Goal: Task Accomplishment & Management: Manage account settings

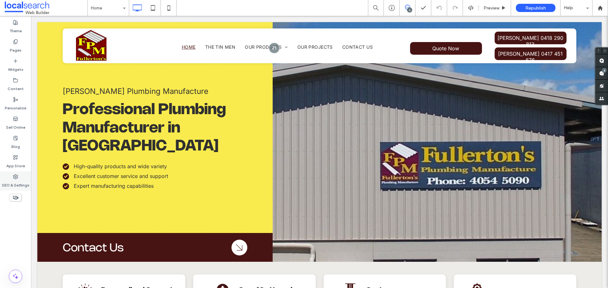
click at [20, 180] on label "SEO & Settings" at bounding box center [16, 184] width 28 height 9
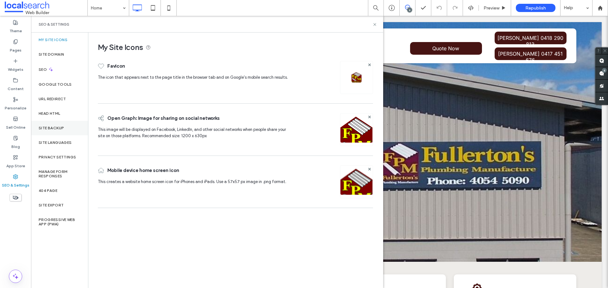
click at [71, 129] on div "Site Backup" at bounding box center [59, 128] width 57 height 15
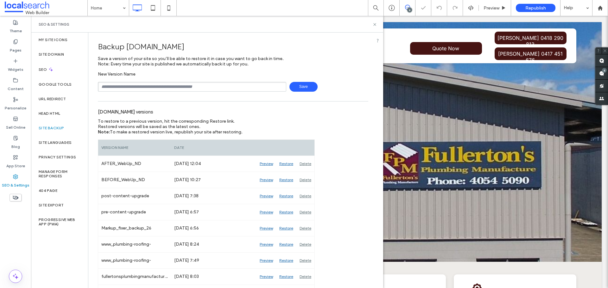
click at [134, 87] on input "text" at bounding box center [192, 87] width 188 height 10
type input "**********"
click at [296, 85] on span "Save" at bounding box center [303, 87] width 28 height 10
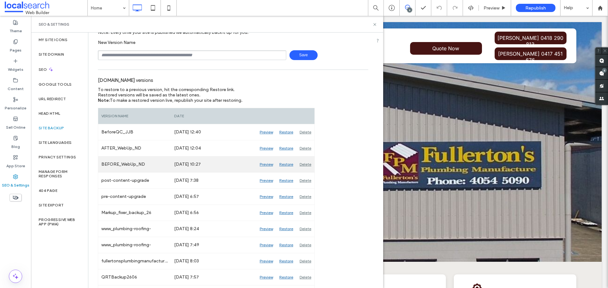
click at [267, 162] on div "Preview" at bounding box center [266, 165] width 20 height 16
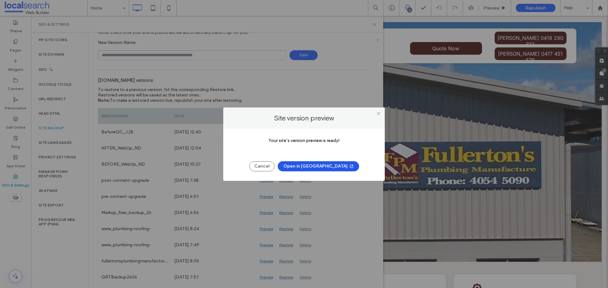
click at [303, 165] on button "Open in New Tab" at bounding box center [318, 166] width 81 height 10
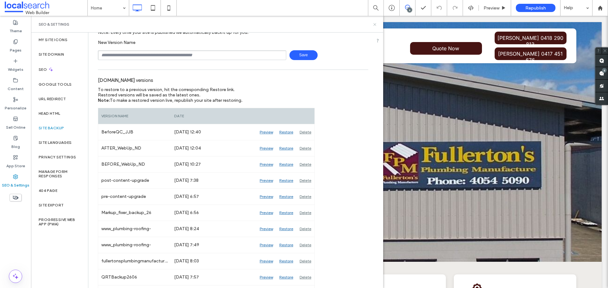
click at [376, 26] on icon at bounding box center [374, 24] width 5 height 5
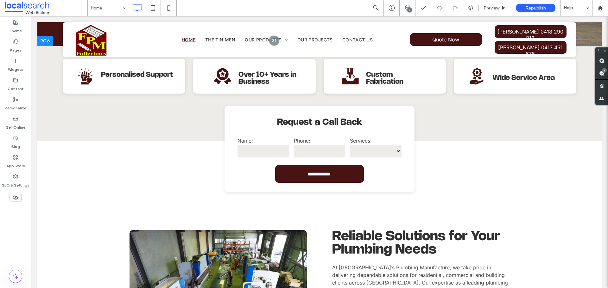
scroll to position [222, 0]
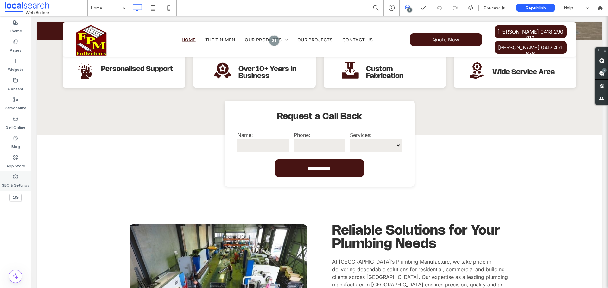
click at [19, 177] on div "SEO & Settings" at bounding box center [15, 181] width 31 height 19
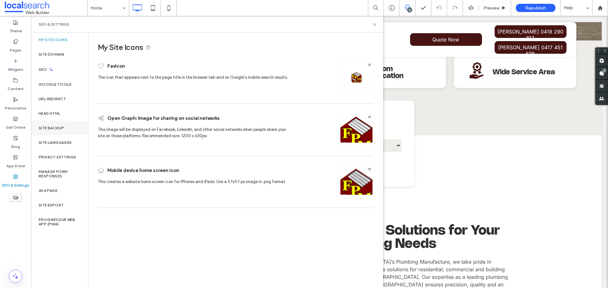
click at [61, 126] on label "Site Backup" at bounding box center [51, 128] width 25 height 4
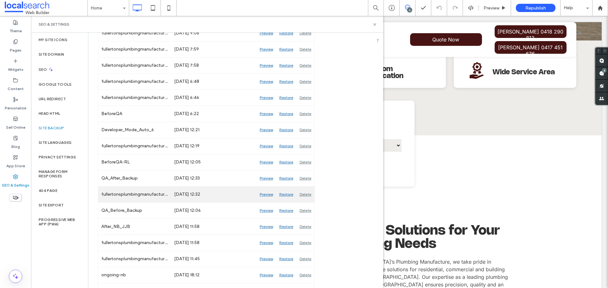
scroll to position [756, 0]
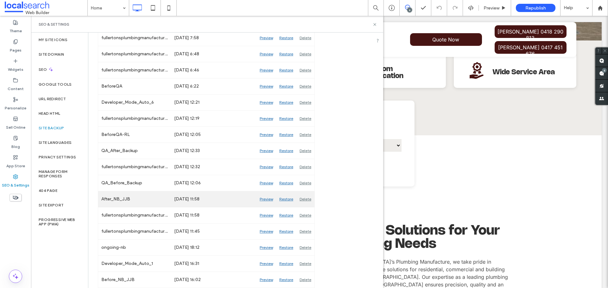
click at [262, 198] on div "Preview" at bounding box center [266, 200] width 20 height 16
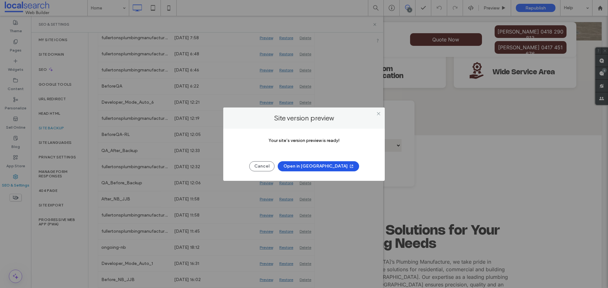
click at [329, 165] on button "Open in New Tab" at bounding box center [318, 166] width 81 height 10
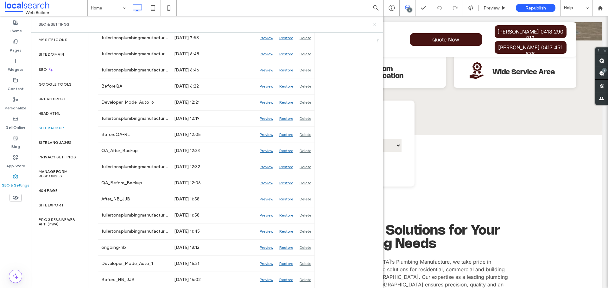
click at [377, 22] on icon at bounding box center [374, 24] width 5 height 5
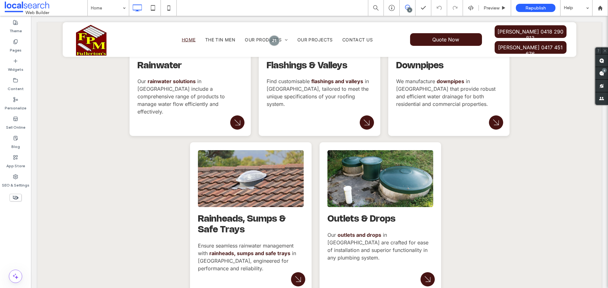
scroll to position [1140, 0]
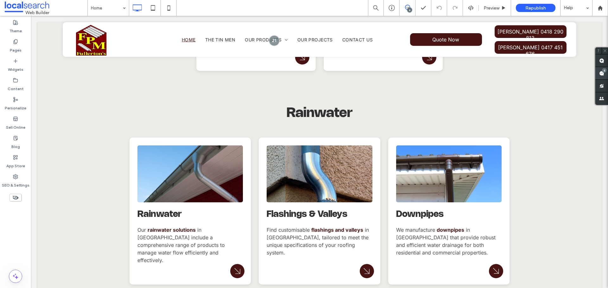
click at [597, 75] on span at bounding box center [601, 73] width 13 height 12
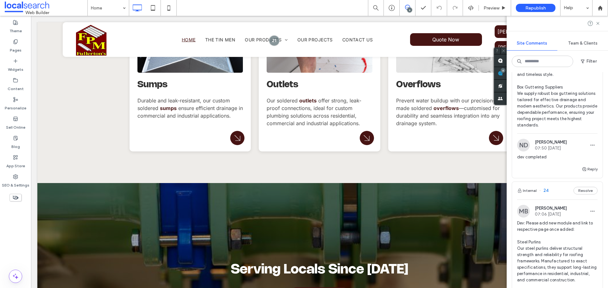
scroll to position [285, 0]
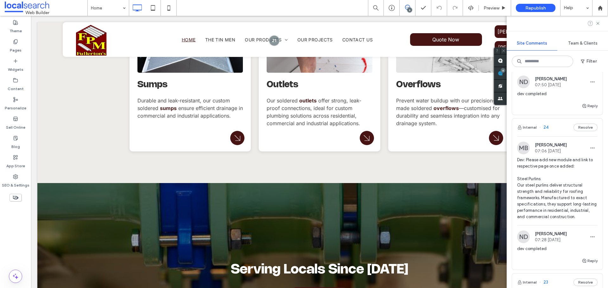
drag, startPoint x: 598, startPoint y: 24, endPoint x: 589, endPoint y: 24, distance: 9.8
click at [598, 24] on use at bounding box center [597, 23] width 3 height 3
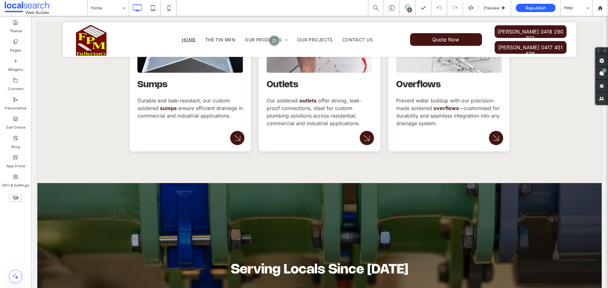
scroll to position [0, 0]
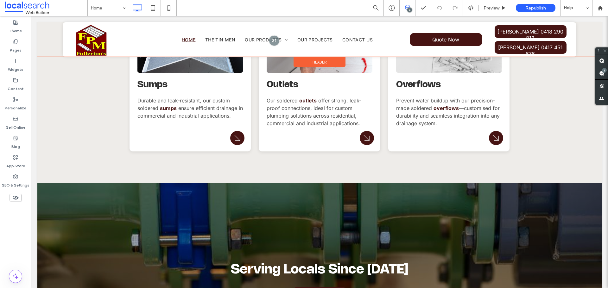
click at [427, 37] on div at bounding box center [319, 39] width 564 height 35
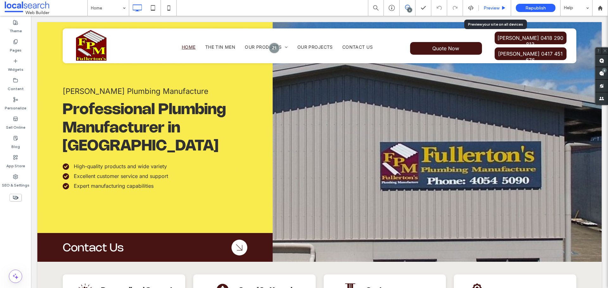
click at [486, 7] on span "Preview" at bounding box center [491, 7] width 16 height 5
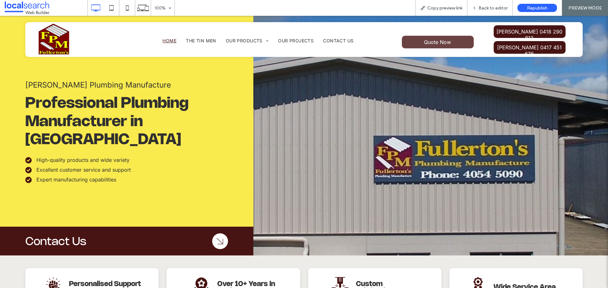
click at [407, 45] on link "Quote Now" at bounding box center [438, 42] width 72 height 13
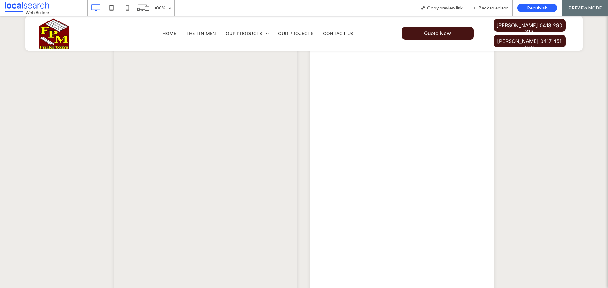
scroll to position [430, 0]
click at [478, 5] on div "Back to editor" at bounding box center [489, 7] width 45 height 5
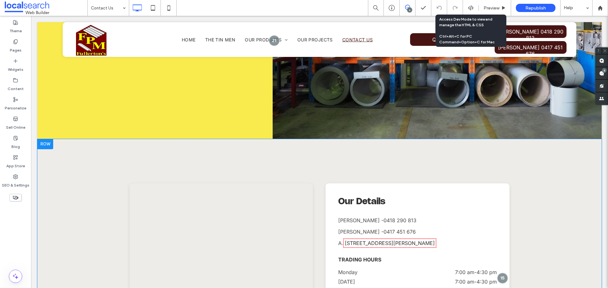
scroll to position [240, 0]
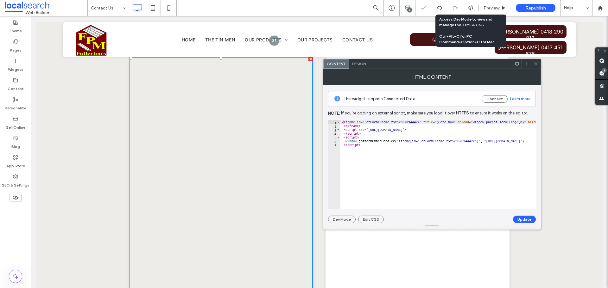
click at [534, 63] on icon at bounding box center [536, 63] width 5 height 5
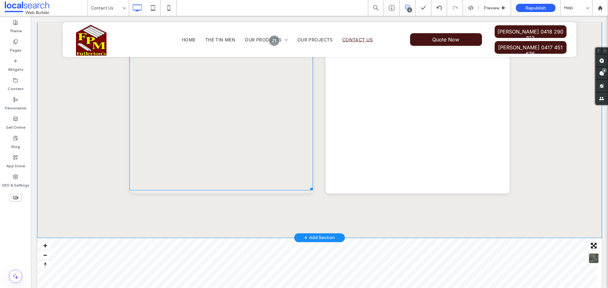
scroll to position [525, 0]
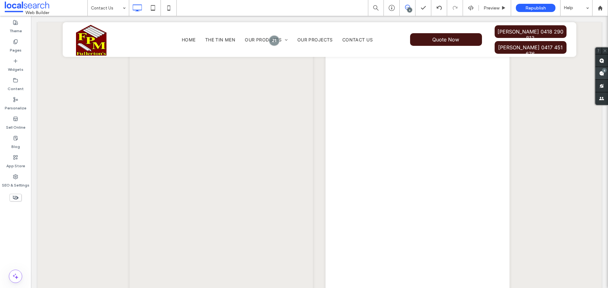
drag, startPoint x: 562, startPoint y: 58, endPoint x: 600, endPoint y: 73, distance: 40.2
click at [599, 73] on use at bounding box center [601, 73] width 5 height 5
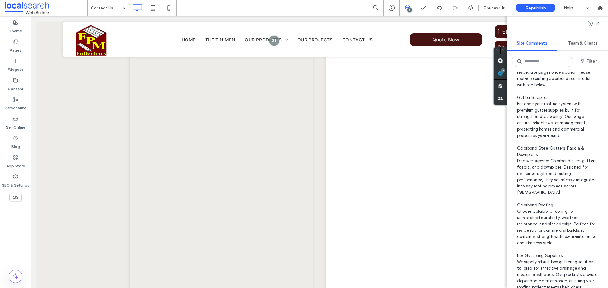
scroll to position [0, 0]
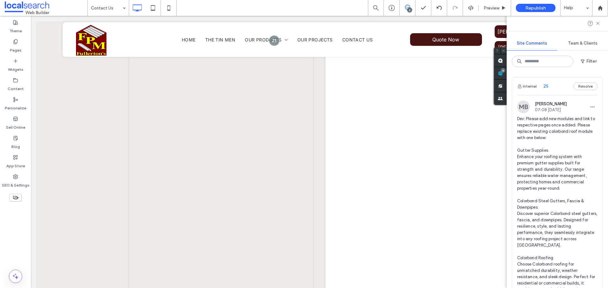
click at [556, 149] on span "Dev: Please add new modules and link to respective pages once added. Please rep…" at bounding box center [557, 233] width 80 height 234
click at [542, 156] on span "Dev: Please add new modules and link to respective pages once added. Please rep…" at bounding box center [557, 233] width 80 height 234
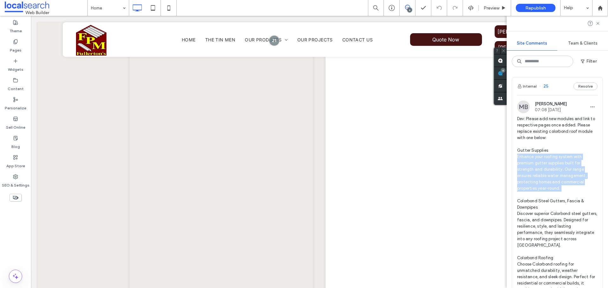
click at [542, 156] on span "Dev: Please add new modules and link to respective pages once added. Please rep…" at bounding box center [557, 233] width 80 height 234
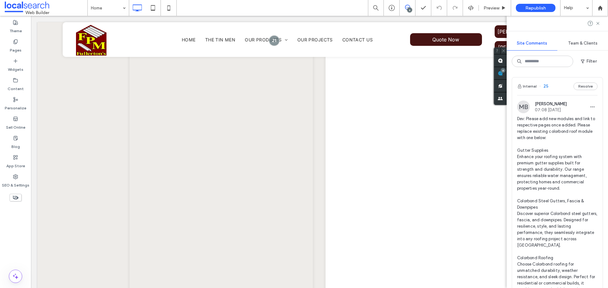
click at [548, 144] on span "Dev: Please add new modules and link to respective pages once added. Please rep…" at bounding box center [557, 233] width 80 height 234
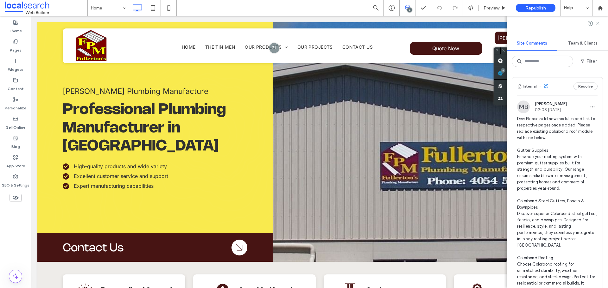
click at [548, 144] on span "Dev: Please add new modules and link to respective pages once added. Please rep…" at bounding box center [557, 233] width 80 height 234
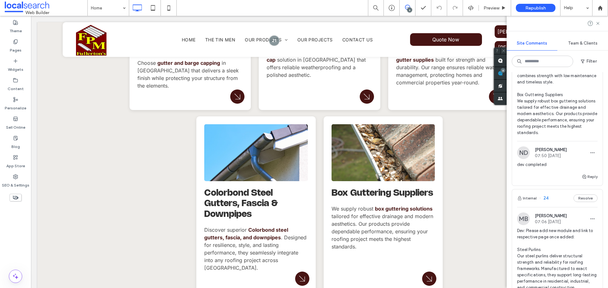
scroll to position [253, 0]
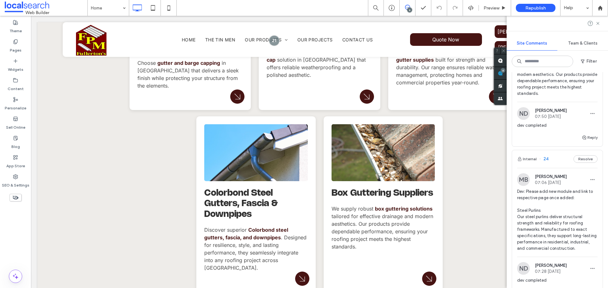
click at [567, 194] on span "Dev: Please add new module and link to respective page once added: Steel Purlin…" at bounding box center [557, 220] width 80 height 63
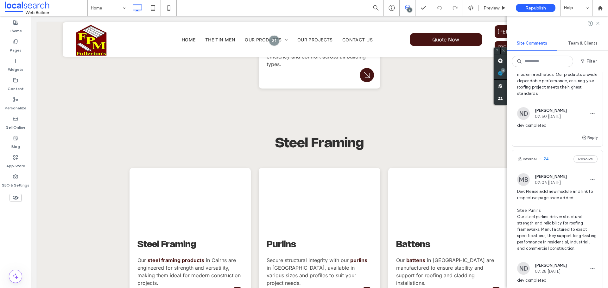
scroll to position [2091, 0]
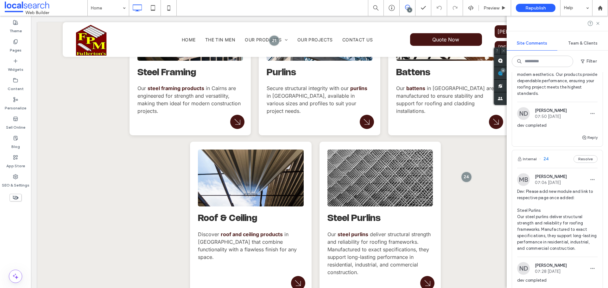
click at [598, 208] on div "Internal 25 Resolve MB Michael Batchelor 07:08 Sep 11 2025 ND Nover Dagsaan 07:…" at bounding box center [557, 180] width 101 height 216
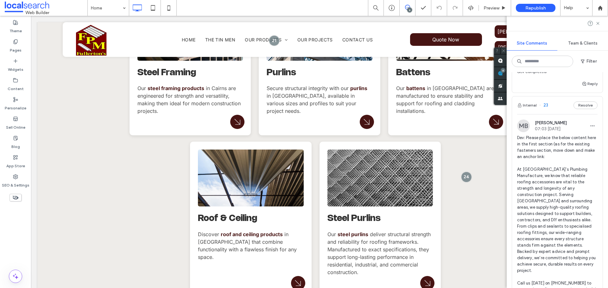
scroll to position [475, 0]
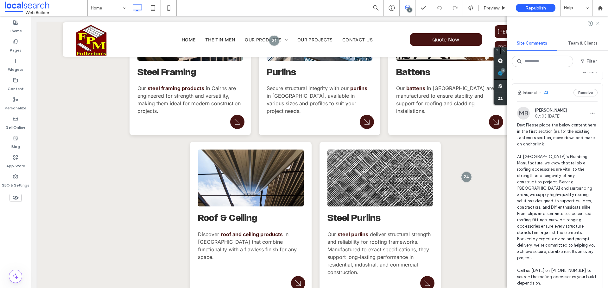
click at [541, 172] on span "Dev: Please place the below content here in the first section (as for the exist…" at bounding box center [557, 204] width 80 height 165
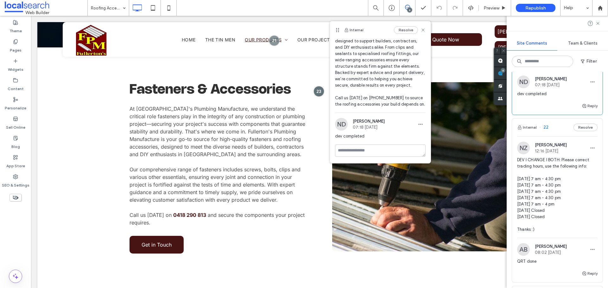
scroll to position [728, 0]
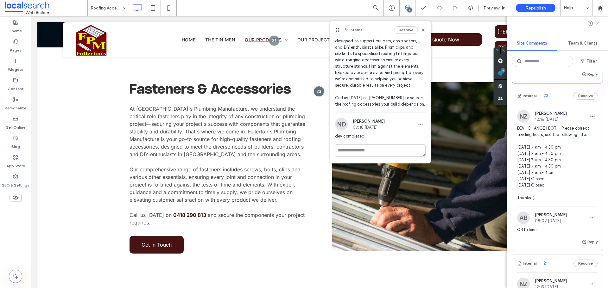
click at [561, 164] on span "DEV I CHANGE I BOTH: Please correct trading hours, use the following info: Mond…" at bounding box center [557, 163] width 80 height 76
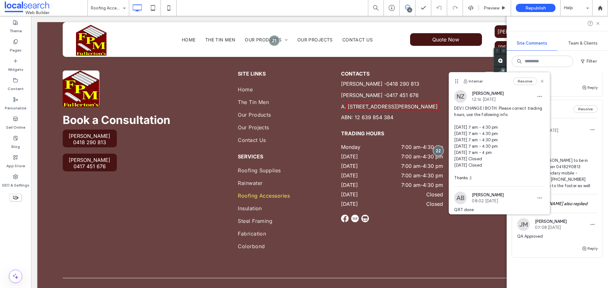
scroll to position [1013, 0]
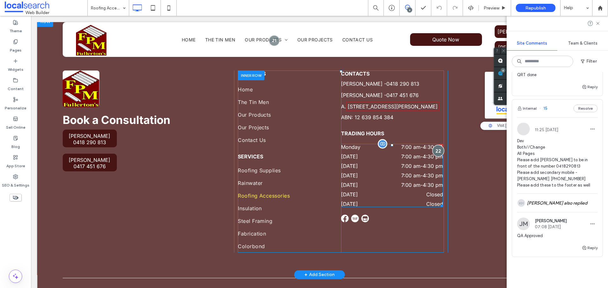
click at [434, 145] on div at bounding box center [438, 151] width 12 height 12
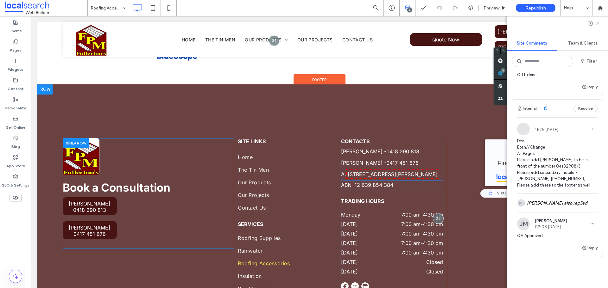
scroll to position [1282, 0]
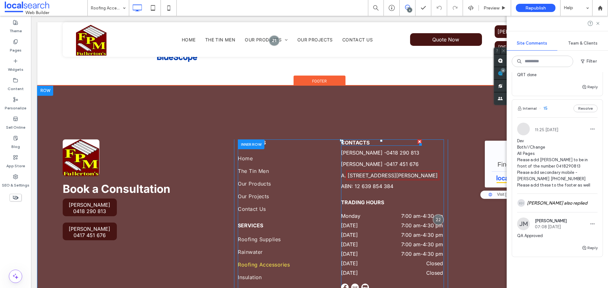
click at [358, 140] on span "Contacts" at bounding box center [355, 143] width 28 height 6
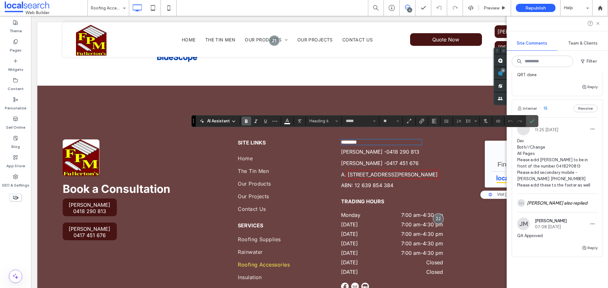
type input "*****"
type input "**"
click at [530, 120] on icon "Confirm" at bounding box center [531, 121] width 5 height 5
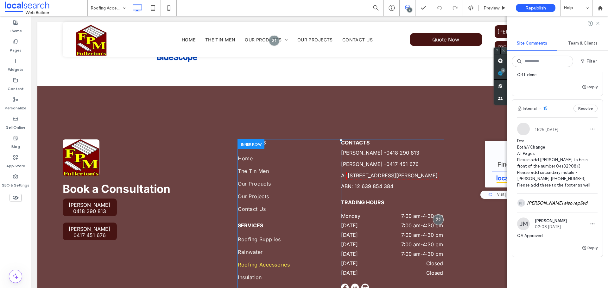
drag, startPoint x: 599, startPoint y: 22, endPoint x: 508, endPoint y: 53, distance: 96.5
click at [599, 22] on icon at bounding box center [597, 23] width 5 height 5
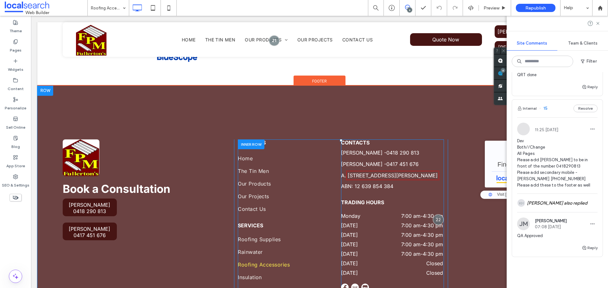
scroll to position [0, 0]
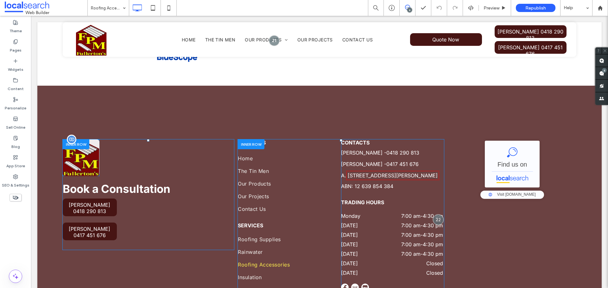
click at [86, 148] on img at bounding box center [81, 158] width 37 height 37
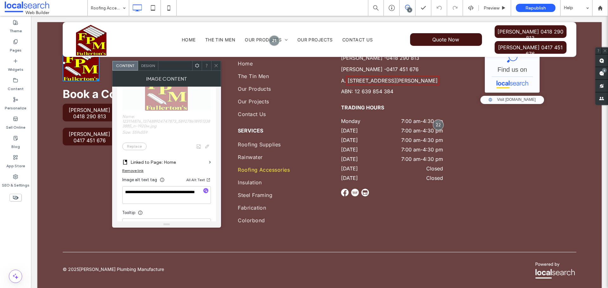
scroll to position [158, 0]
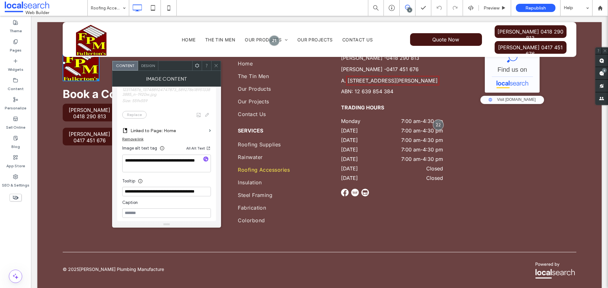
click at [218, 63] on icon at bounding box center [216, 65] width 5 height 5
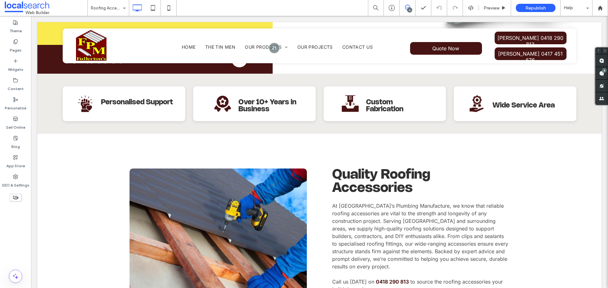
scroll to position [0, 0]
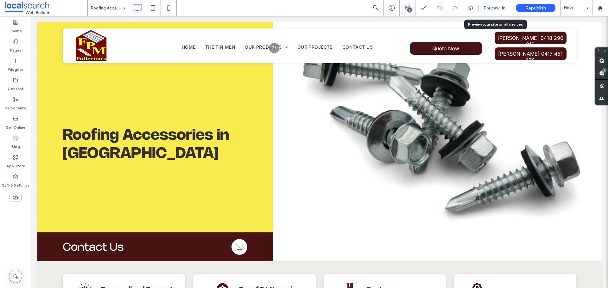
click at [482, 6] on div "Preview" at bounding box center [495, 7] width 32 height 5
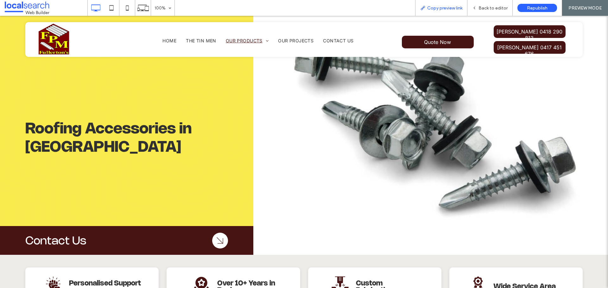
click at [425, 11] on div "Copy preview link" at bounding box center [441, 8] width 52 height 16
click at [433, 12] on div "Copy preview link" at bounding box center [441, 8] width 52 height 16
click at [429, 0] on div "Copy preview link" at bounding box center [441, 8] width 52 height 16
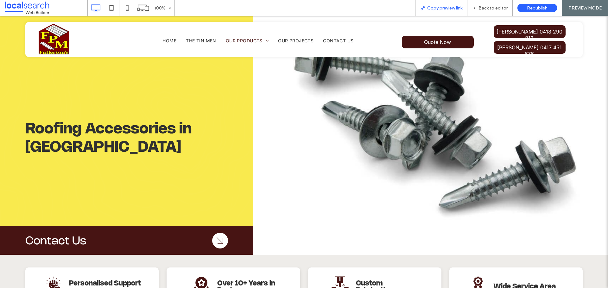
click at [428, 9] on span "Copy preview link" at bounding box center [444, 7] width 35 height 5
click at [483, 8] on span "Back to editor" at bounding box center [492, 7] width 29 height 5
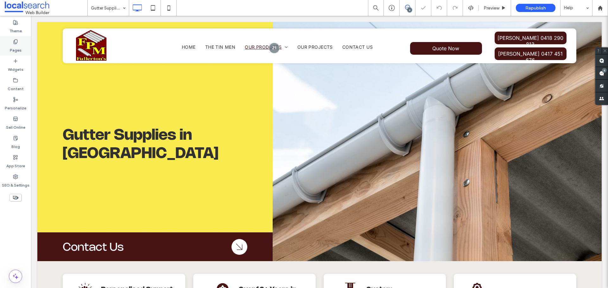
click at [19, 39] on div "Pages" at bounding box center [15, 45] width 31 height 19
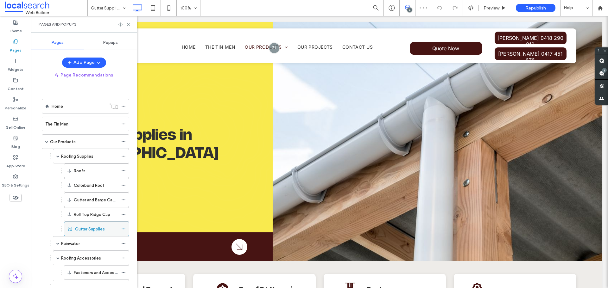
click at [123, 230] on icon at bounding box center [123, 229] width 4 height 4
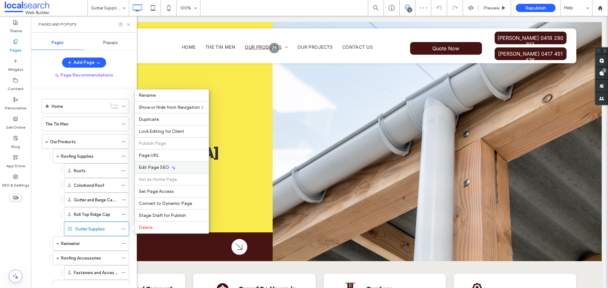
click at [154, 169] on span "Edit Page SEO" at bounding box center [154, 167] width 30 height 5
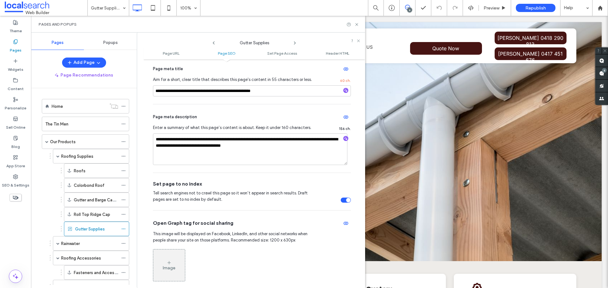
scroll to position [158, 0]
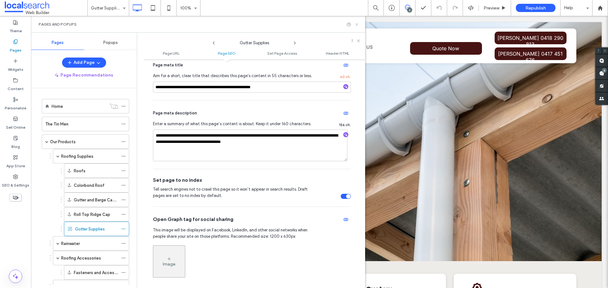
click at [356, 25] on use at bounding box center [356, 24] width 3 height 3
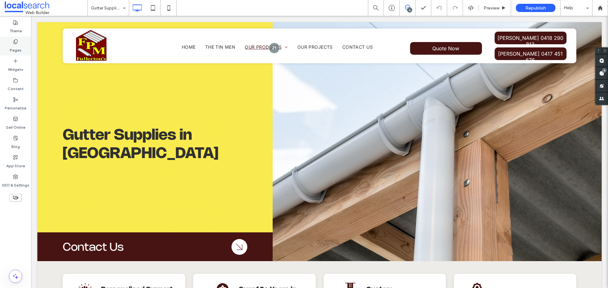
click at [18, 46] on label "Pages" at bounding box center [16, 48] width 12 height 9
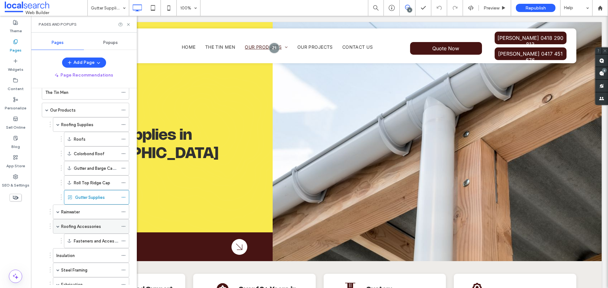
scroll to position [125, 0]
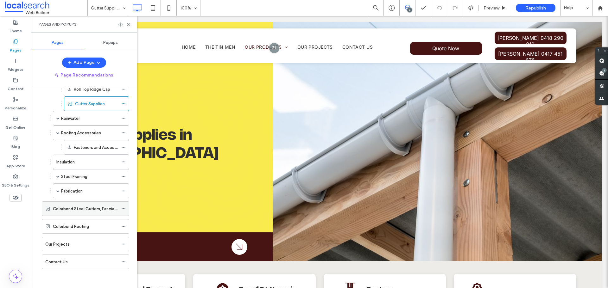
click at [126, 209] on div at bounding box center [125, 208] width 8 height 9
click at [124, 210] on icon at bounding box center [123, 209] width 4 height 4
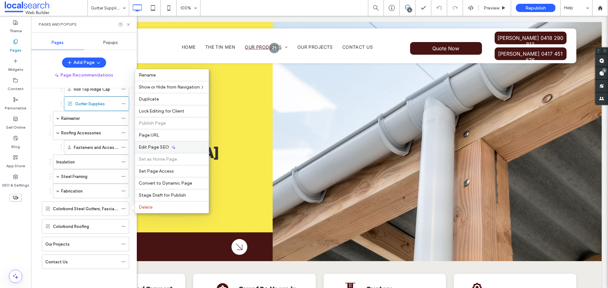
click at [155, 149] on span "Edit Page SEO" at bounding box center [154, 147] width 30 height 5
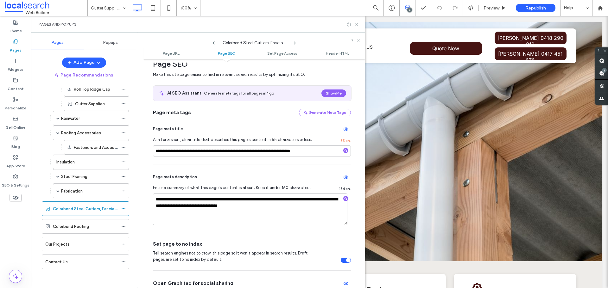
scroll to position [127, 0]
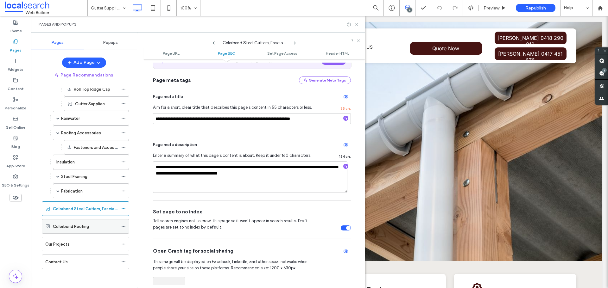
click at [123, 227] on icon at bounding box center [123, 226] width 4 height 4
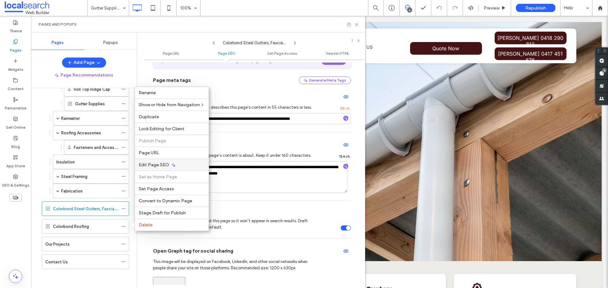
click at [159, 167] on span "Edit Page SEO" at bounding box center [154, 164] width 30 height 5
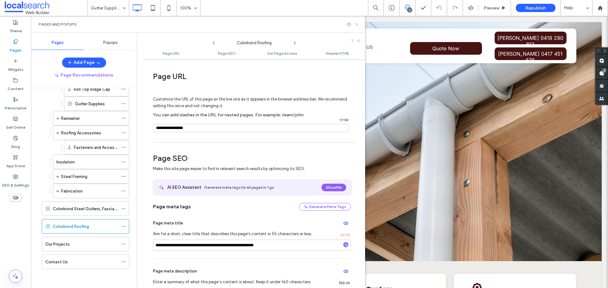
click at [357, 25] on icon at bounding box center [356, 24] width 5 height 5
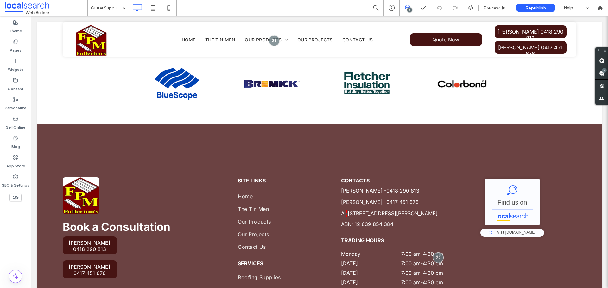
scroll to position [792, 0]
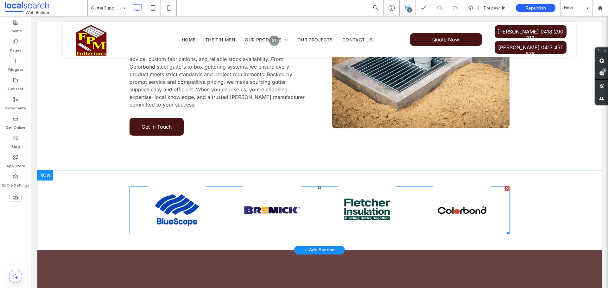
click at [262, 186] on span at bounding box center [320, 210] width 380 height 48
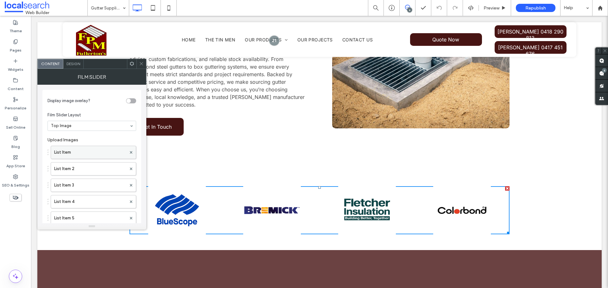
click at [86, 156] on label "List Item" at bounding box center [90, 152] width 72 height 13
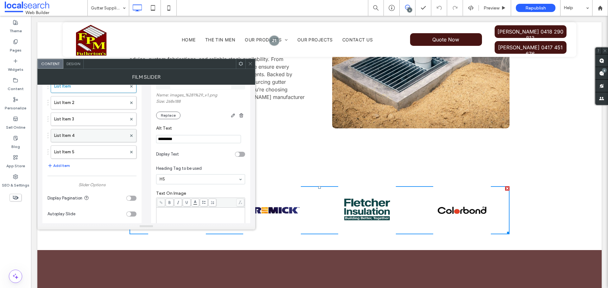
scroll to position [63, 0]
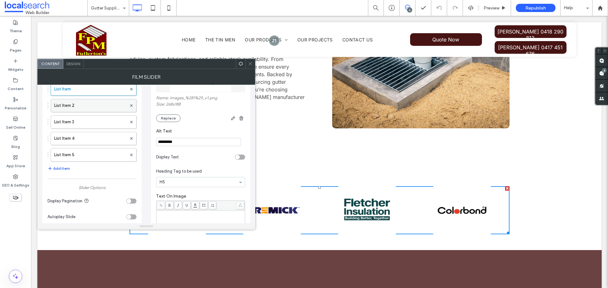
click at [82, 107] on label "List Item 2" at bounding box center [90, 105] width 73 height 13
click at [78, 121] on label "List Item 3" at bounding box center [90, 122] width 73 height 13
click at [81, 135] on label "List Item 4" at bounding box center [90, 138] width 73 height 13
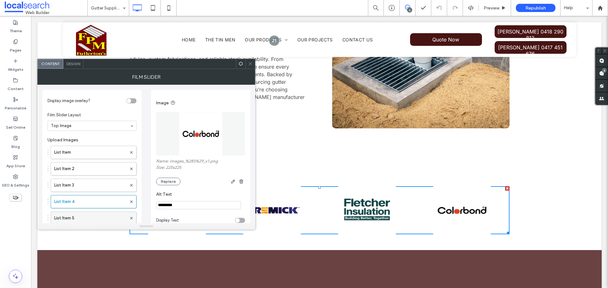
click at [86, 218] on label "List Item 5" at bounding box center [90, 218] width 73 height 13
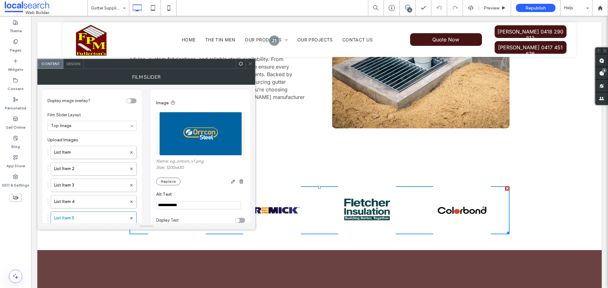
click at [248, 60] on span at bounding box center [250, 63] width 5 height 9
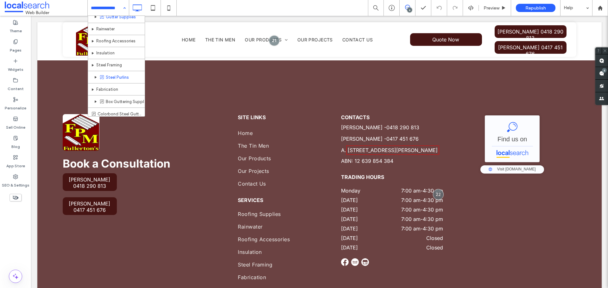
scroll to position [63, 0]
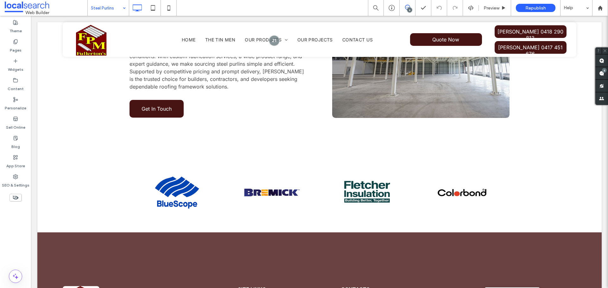
scroll to position [823, 0]
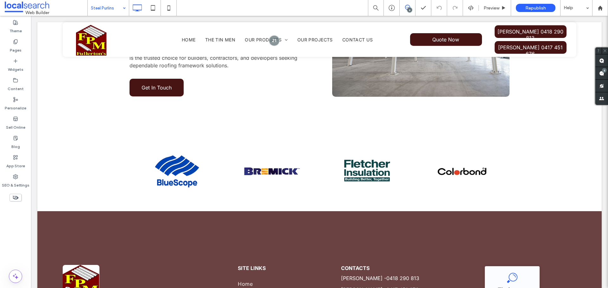
click at [123, 7] on div "Steel Purlins" at bounding box center [108, 8] width 41 height 16
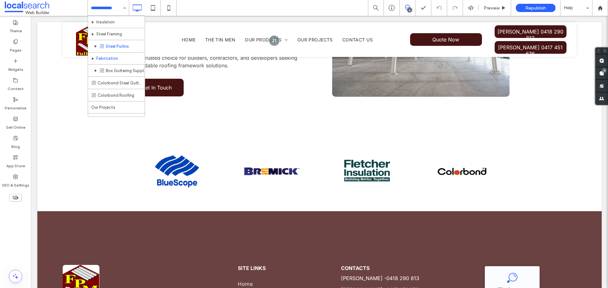
scroll to position [92, 0]
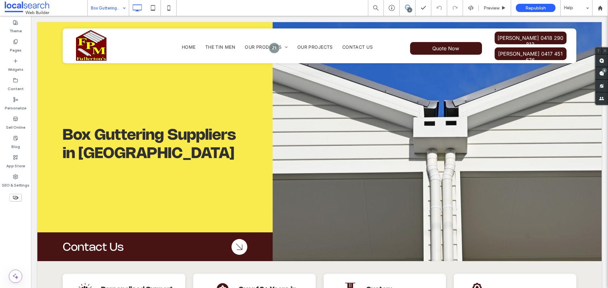
click at [108, 13] on input at bounding box center [107, 8] width 32 height 16
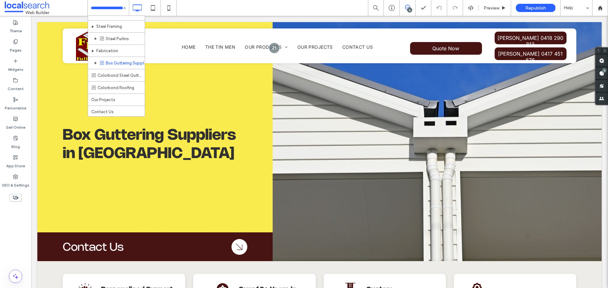
scroll to position [92, 0]
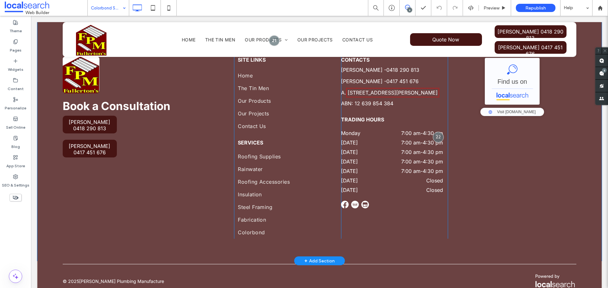
scroll to position [1646, 0]
click at [17, 43] on icon at bounding box center [15, 41] width 5 height 5
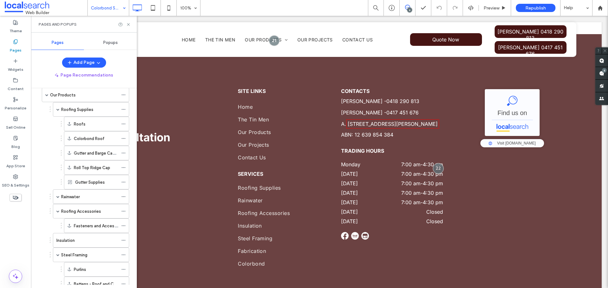
scroll to position [0, 0]
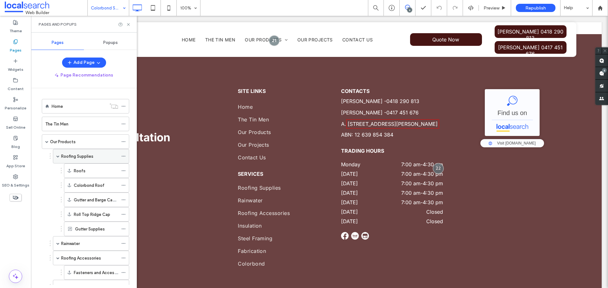
click at [57, 157] on span at bounding box center [57, 156] width 3 height 3
click at [58, 185] on span at bounding box center [57, 185] width 3 height 3
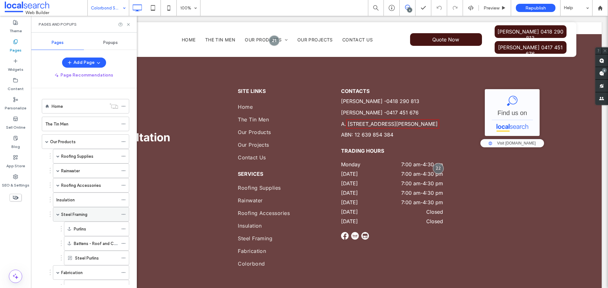
click at [56, 213] on span at bounding box center [57, 214] width 3 height 3
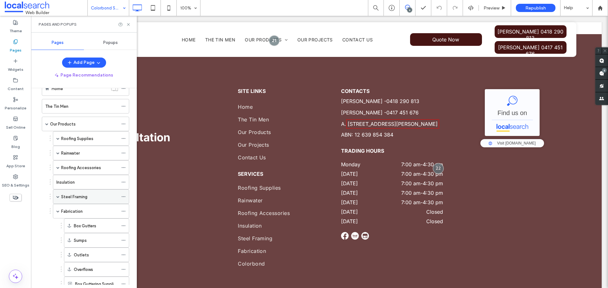
scroll to position [32, 0]
click at [57, 196] on span at bounding box center [57, 198] width 3 height 14
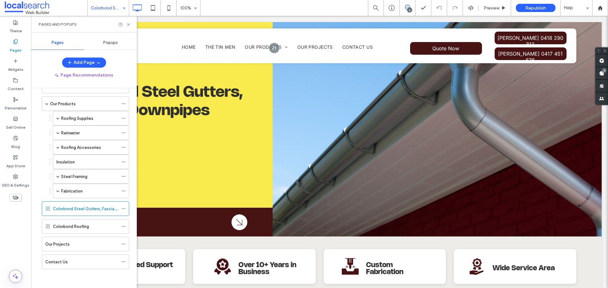
scroll to position [0, 0]
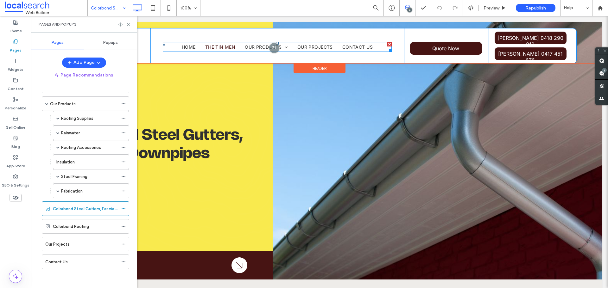
click at [221, 47] on span "The Tin Men" at bounding box center [220, 46] width 30 height 5
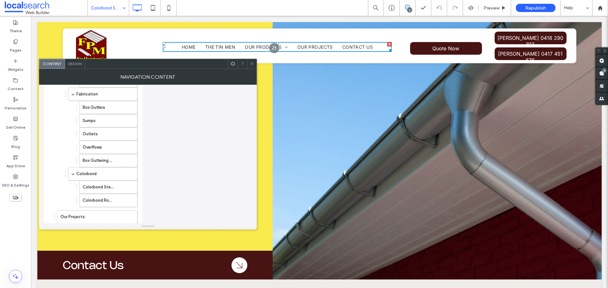
scroll to position [348, 0]
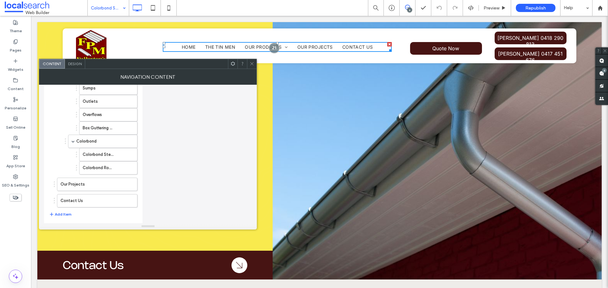
click at [253, 61] on span at bounding box center [252, 63] width 5 height 9
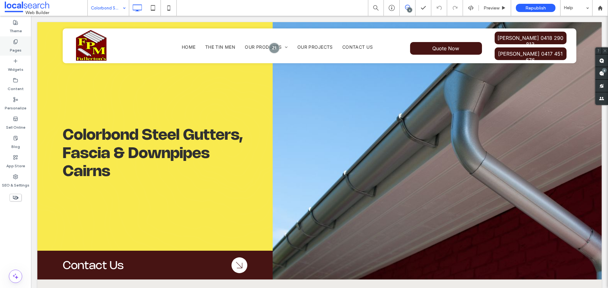
click at [15, 42] on use at bounding box center [15, 42] width 3 height 4
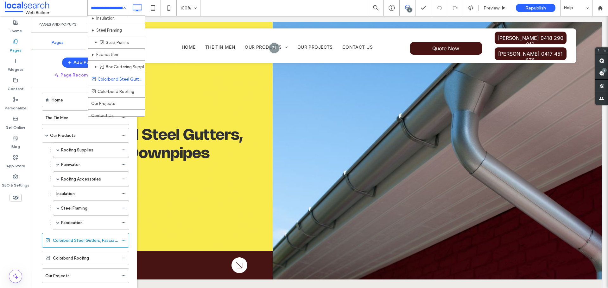
scroll to position [92, 0]
click at [125, 8] on div "Home The Tin Men Our Products Roofing Supplies Gutter Supplies Rainwater Roofin…" at bounding box center [108, 8] width 41 height 16
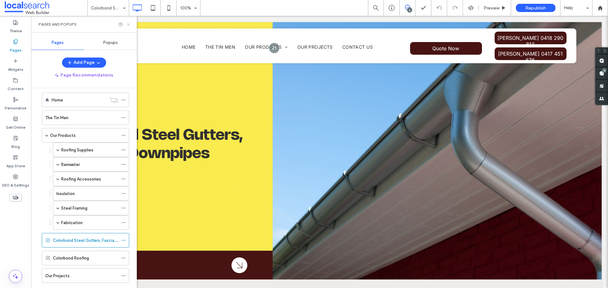
click at [127, 23] on icon at bounding box center [128, 24] width 5 height 5
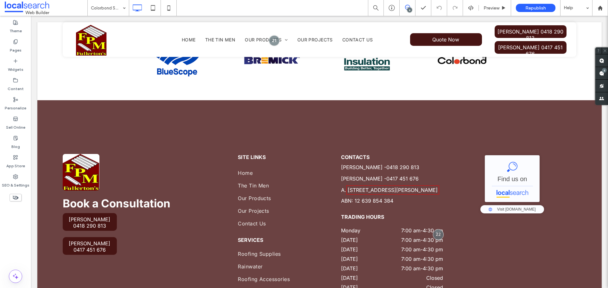
scroll to position [1646, 0]
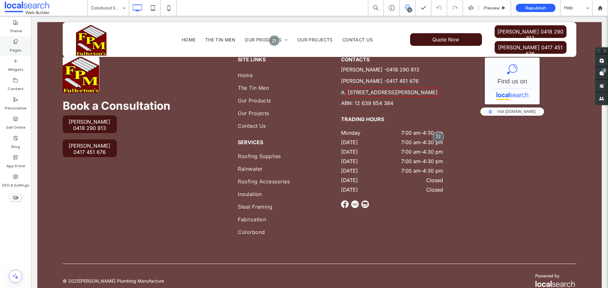
drag, startPoint x: 16, startPoint y: 41, endPoint x: 24, endPoint y: 47, distance: 10.9
click at [16, 41] on icon at bounding box center [15, 41] width 5 height 5
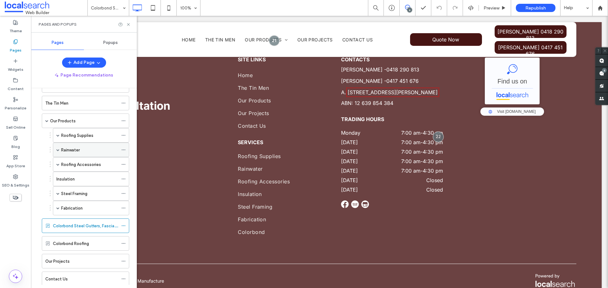
scroll to position [38, 0]
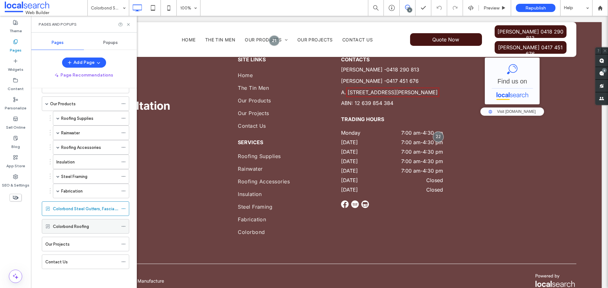
click at [85, 223] on label "Colorbond Roofing" at bounding box center [71, 226] width 36 height 11
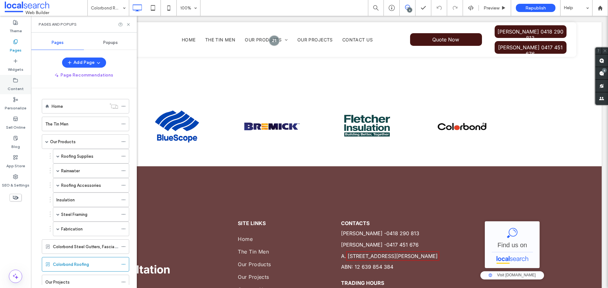
click at [20, 86] on label "Content" at bounding box center [16, 87] width 16 height 9
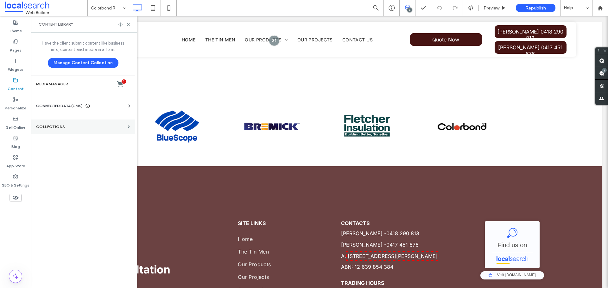
click at [55, 122] on section "Collections" at bounding box center [83, 127] width 104 height 15
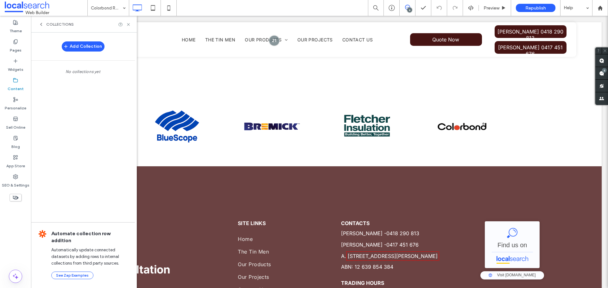
click at [44, 27] on div "Collections" at bounding box center [56, 24] width 35 height 5
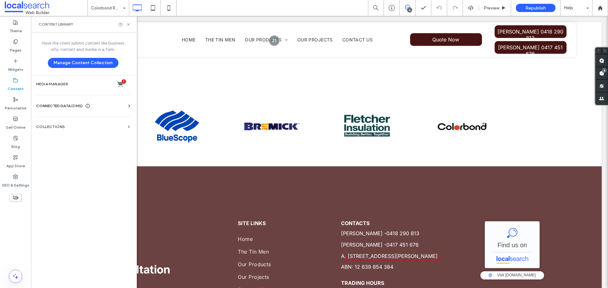
click at [67, 107] on span "CONNECTED DATA (CMS)" at bounding box center [59, 106] width 47 height 6
click at [66, 120] on label "Business Info" at bounding box center [84, 121] width 86 height 4
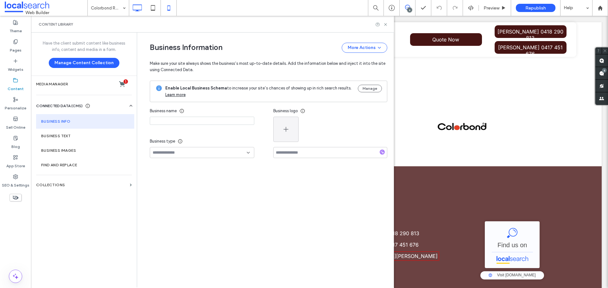
type input "**********"
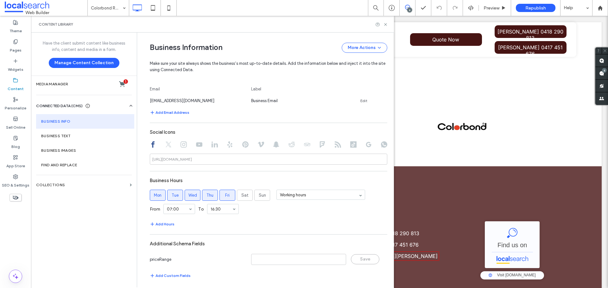
scroll to position [273, 0]
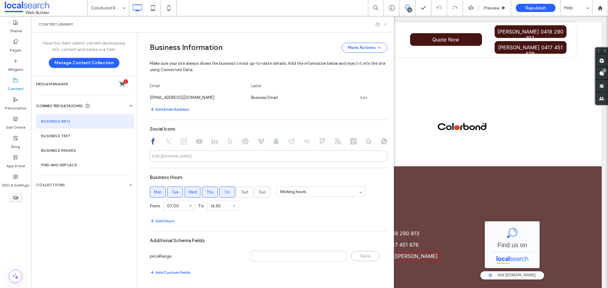
click at [385, 24] on icon at bounding box center [385, 24] width 5 height 5
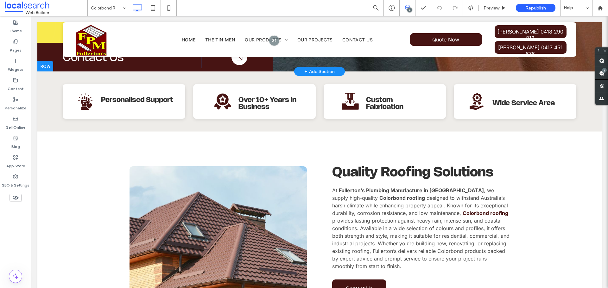
scroll to position [225, 0]
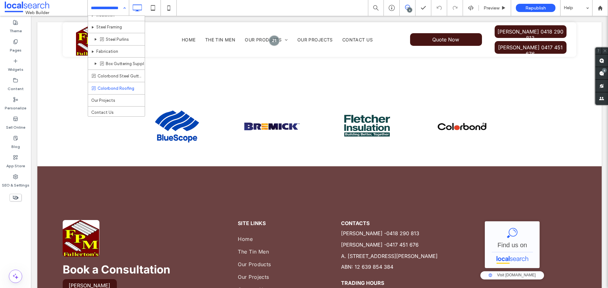
scroll to position [92, 0]
click at [121, 9] on div "Home The Tin Men Our Products Roofing Supplies Gutter Supplies Rainwater Roofin…" at bounding box center [108, 8] width 41 height 16
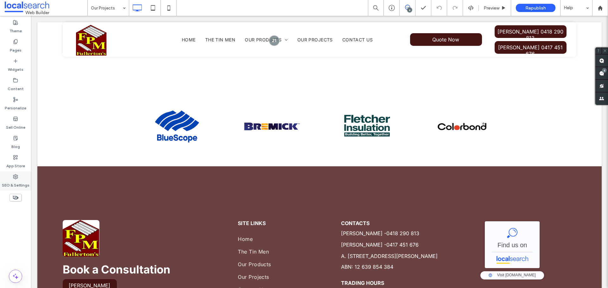
click at [15, 186] on label "SEO & Settings" at bounding box center [16, 184] width 28 height 9
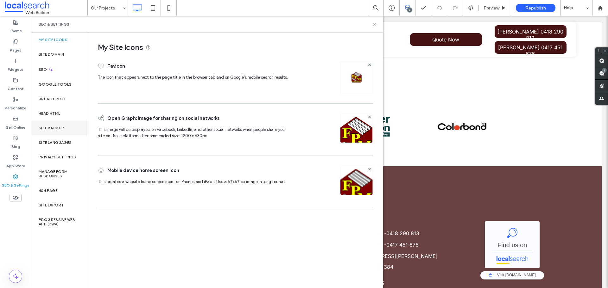
click at [56, 125] on div "Site Backup" at bounding box center [59, 128] width 57 height 15
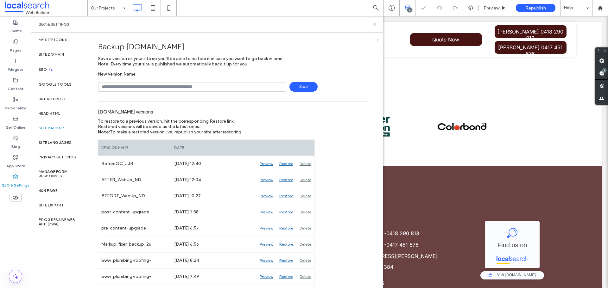
click at [136, 85] on input "text" at bounding box center [192, 87] width 188 height 10
type input "**********"
click at [308, 85] on span "Save" at bounding box center [303, 87] width 28 height 10
click at [375, 25] on use at bounding box center [374, 24] width 3 height 3
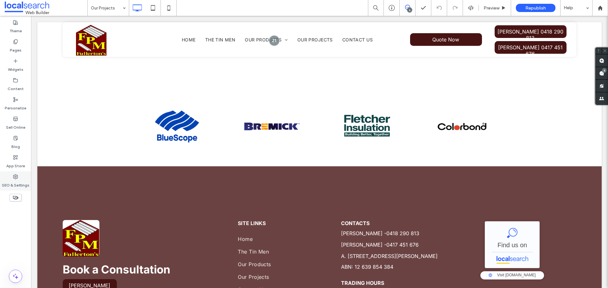
click at [11, 185] on label "SEO & Settings" at bounding box center [16, 184] width 28 height 9
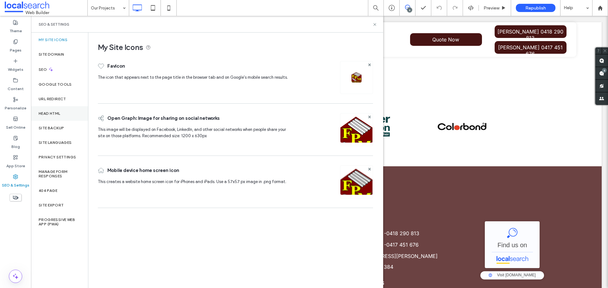
click at [44, 115] on label "Head HTML" at bounding box center [50, 113] width 22 height 4
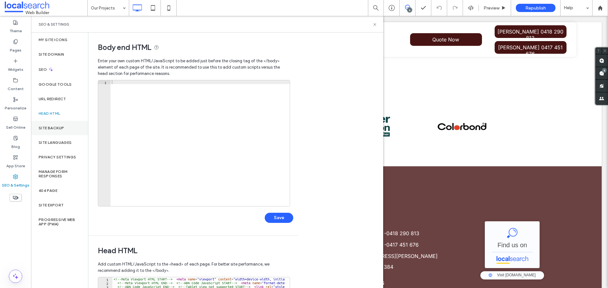
click at [50, 127] on label "Site Backup" at bounding box center [51, 128] width 25 height 4
